Goal: Transaction & Acquisition: Purchase product/service

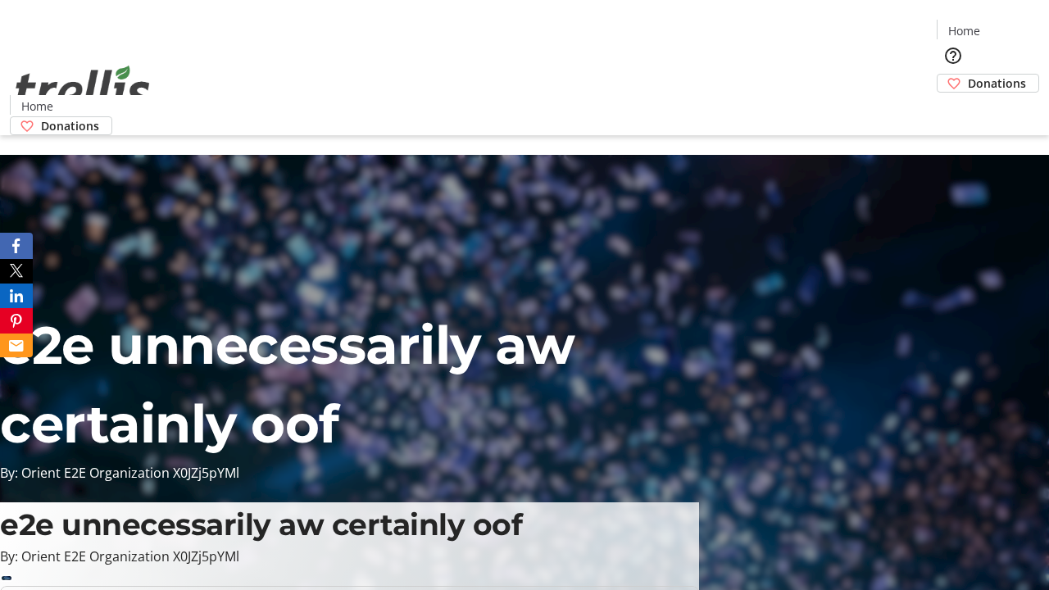
click at [968, 75] on span "Donations" at bounding box center [997, 83] width 58 height 17
